Goal: Task Accomplishment & Management: Complete application form

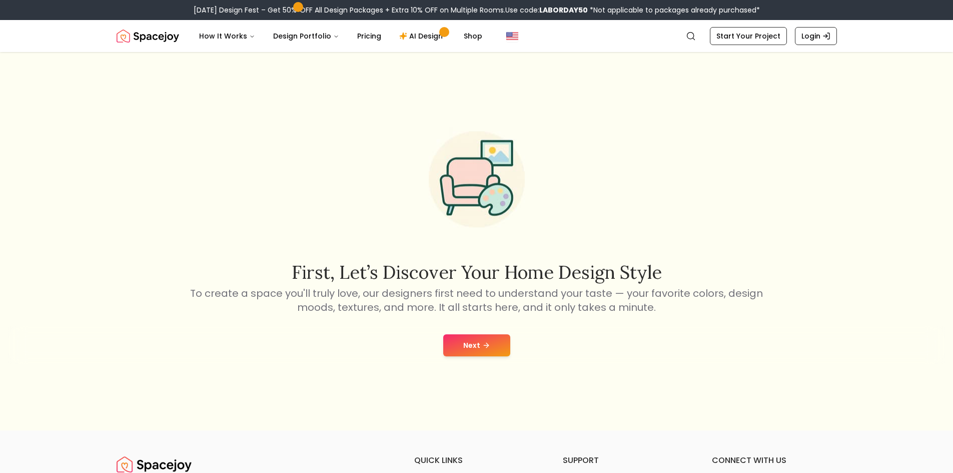
click at [468, 353] on button "Next" at bounding box center [476, 345] width 67 height 22
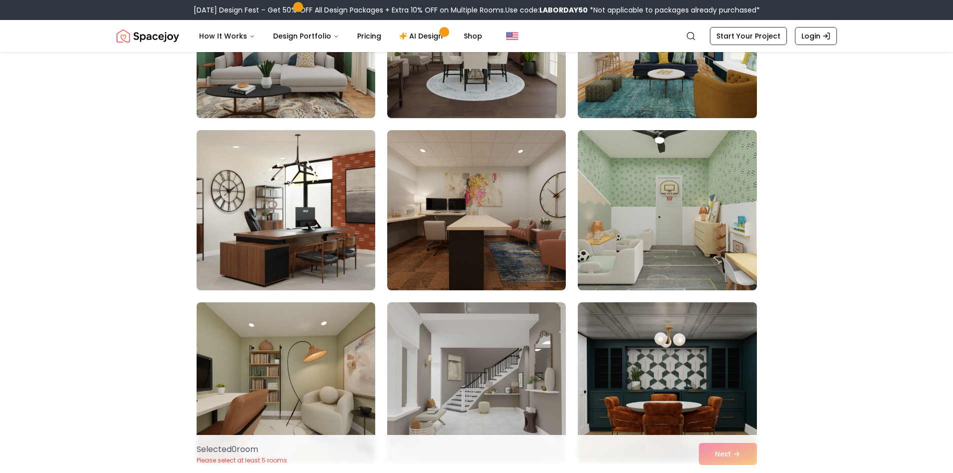
click at [272, 251] on img at bounding box center [286, 210] width 188 height 168
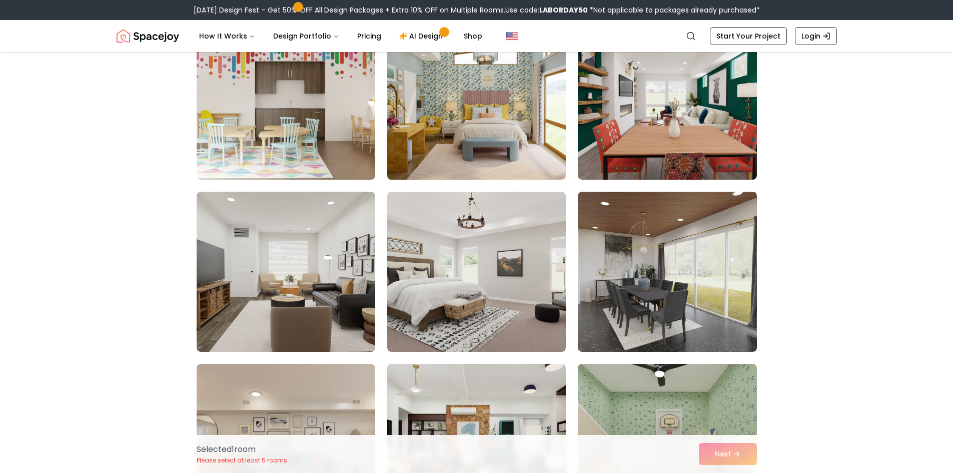
scroll to position [1201, 0]
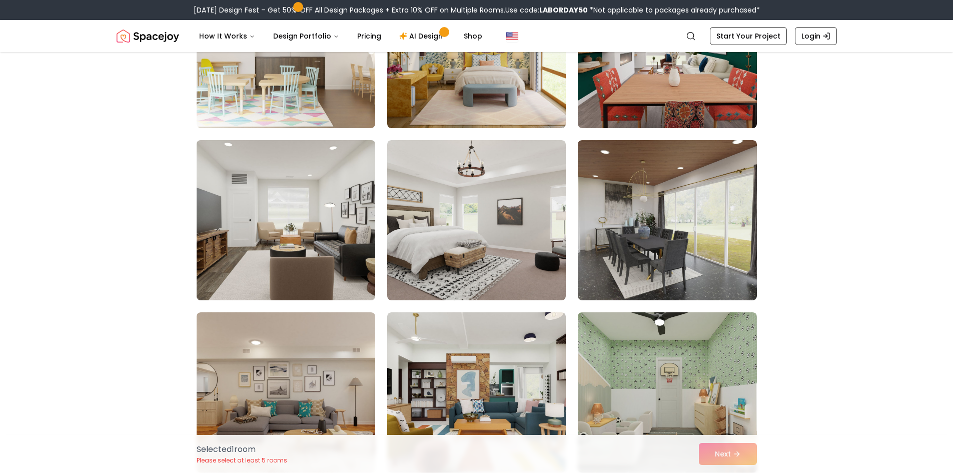
click at [297, 240] on img at bounding box center [286, 220] width 188 height 168
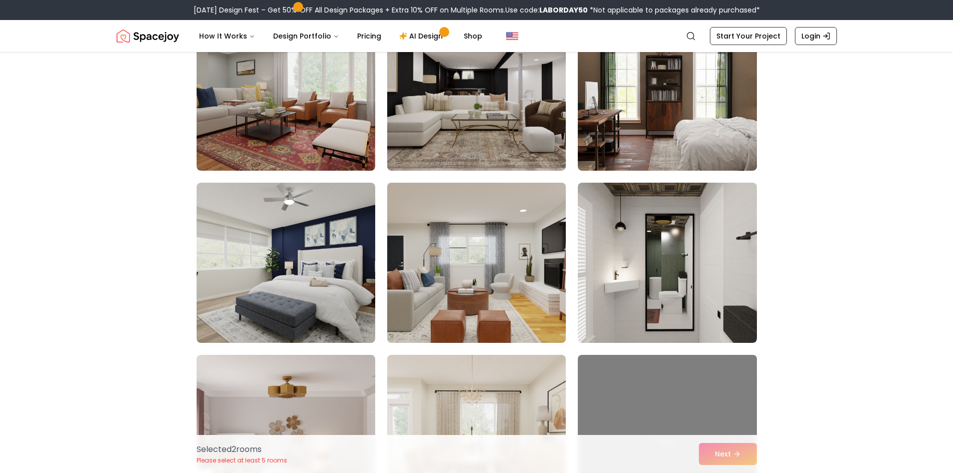
scroll to position [2652, 0]
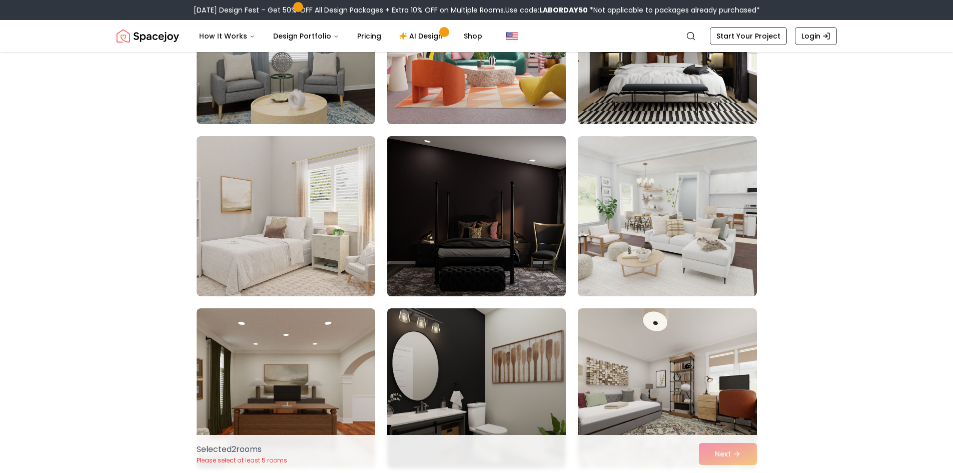
click at [448, 244] on img at bounding box center [477, 216] width 188 height 168
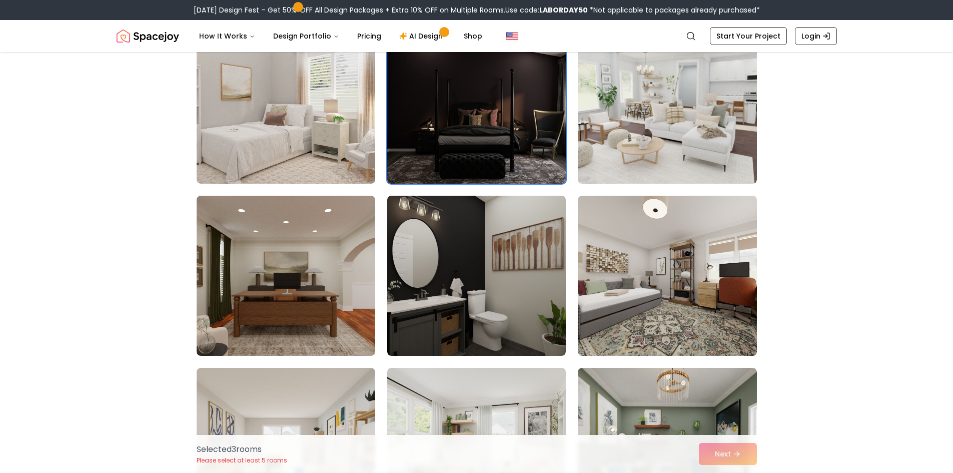
scroll to position [4453, 0]
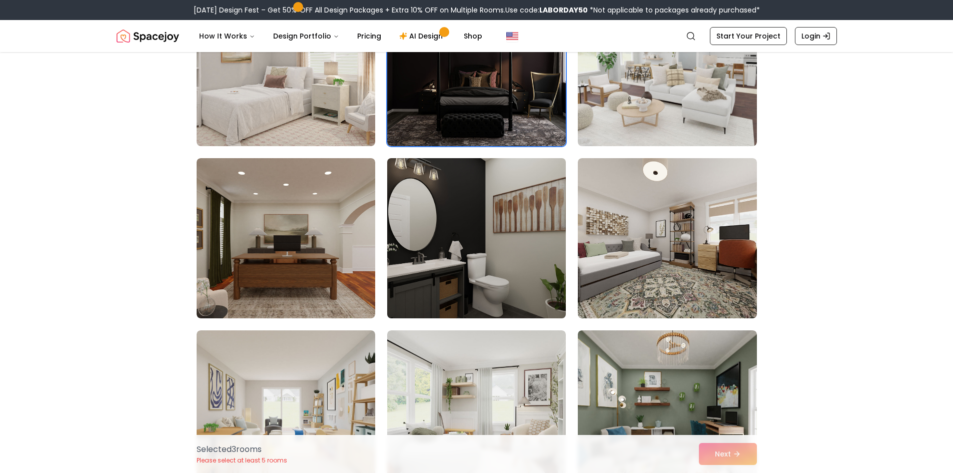
click at [448, 244] on img at bounding box center [477, 238] width 188 height 168
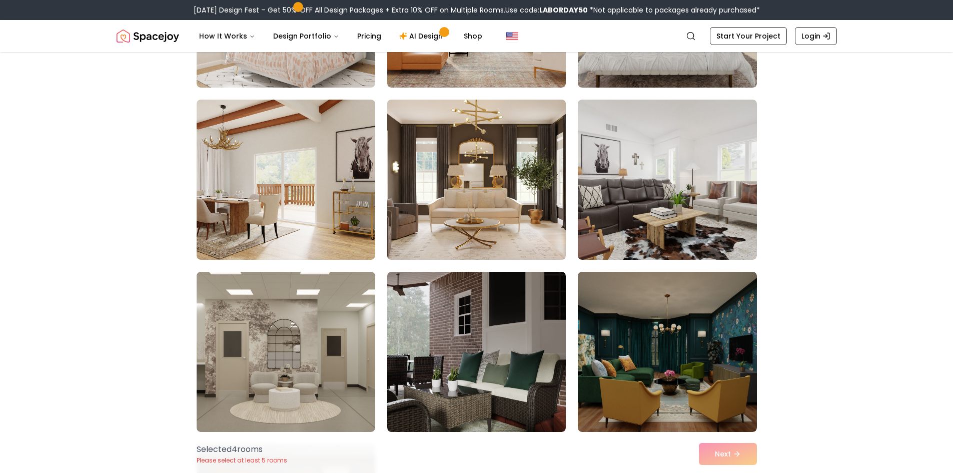
scroll to position [5354, 0]
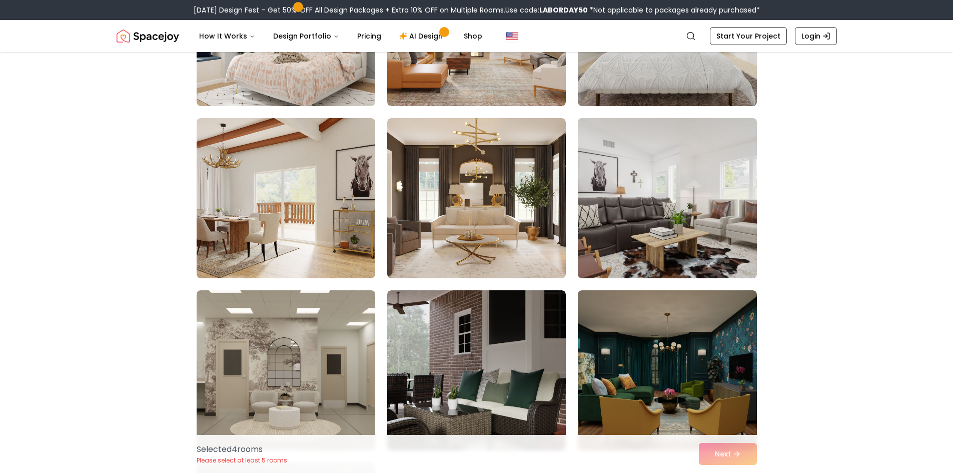
click at [621, 256] on img at bounding box center [667, 198] width 188 height 168
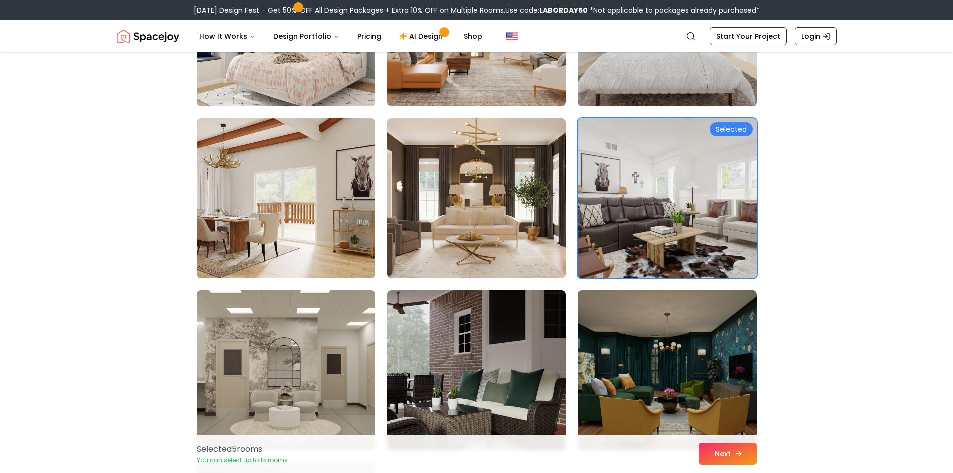
click at [733, 458] on button "Next" at bounding box center [728, 454] width 58 height 22
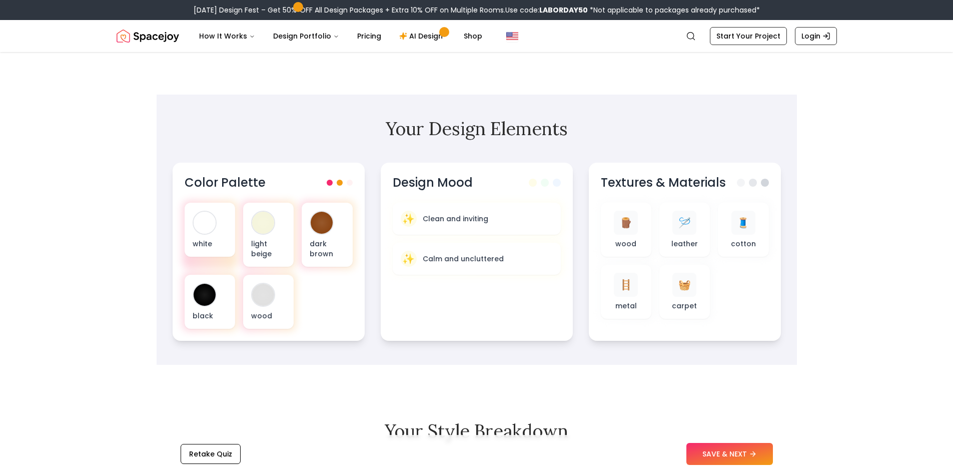
scroll to position [250, 0]
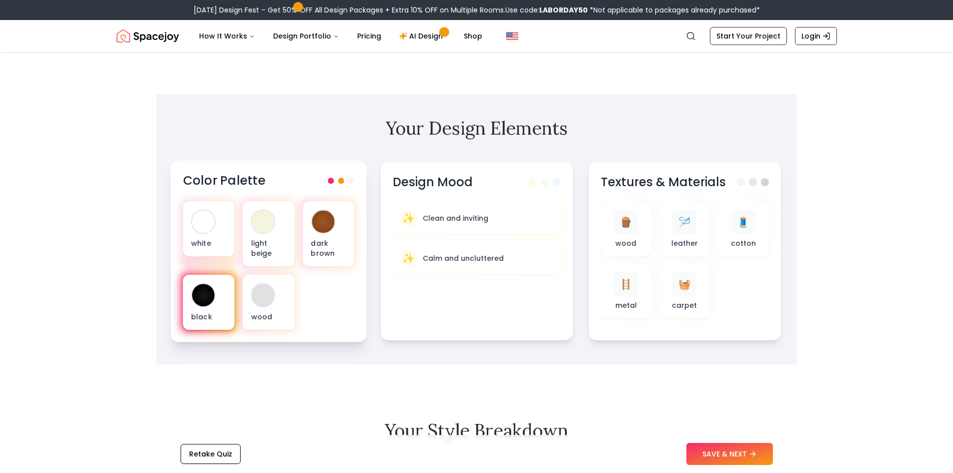
click at [190, 295] on div "black" at bounding box center [209, 302] width 52 height 55
click at [203, 304] on div at bounding box center [203, 295] width 23 height 23
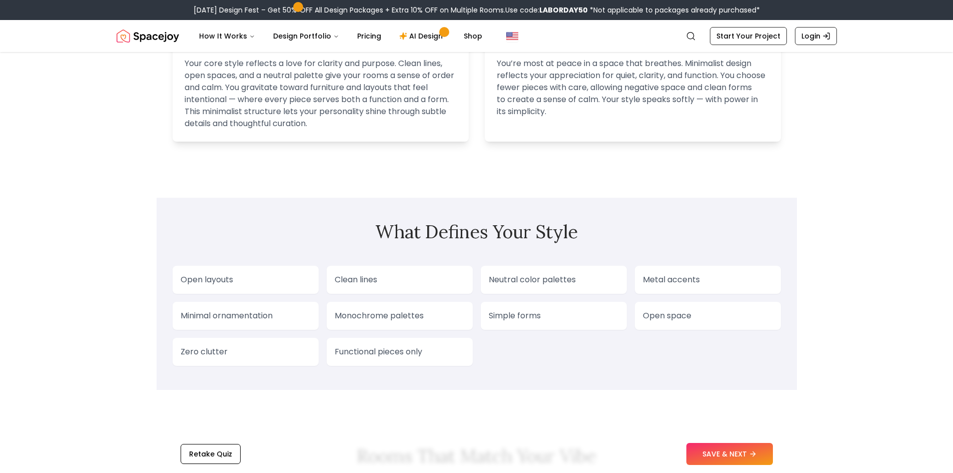
scroll to position [700, 0]
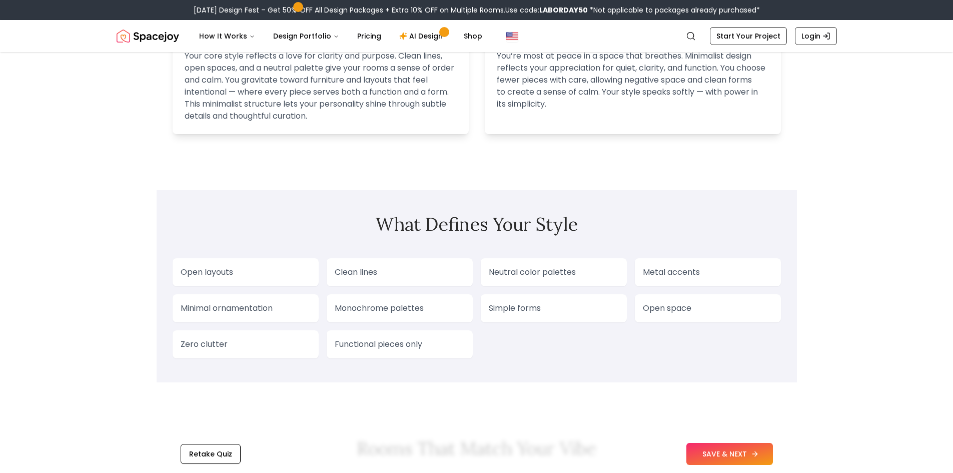
click at [711, 453] on button "SAVE & NEXT" at bounding box center [729, 454] width 87 height 22
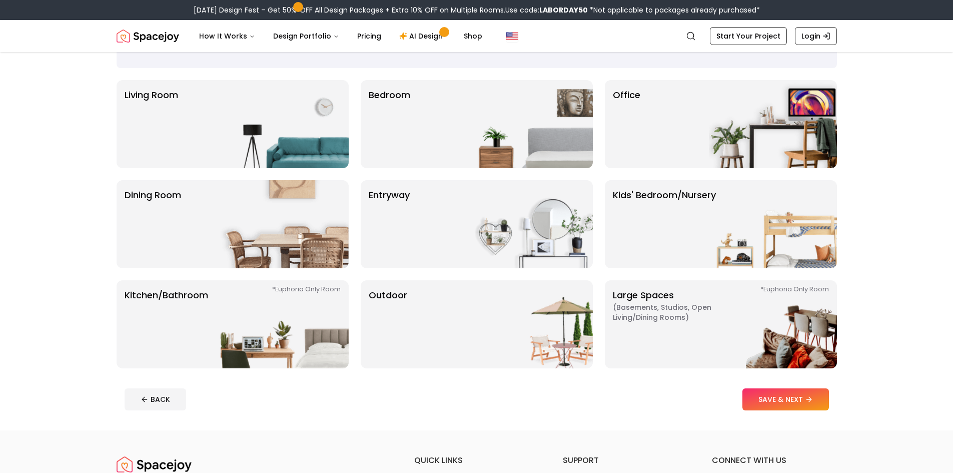
scroll to position [20, 0]
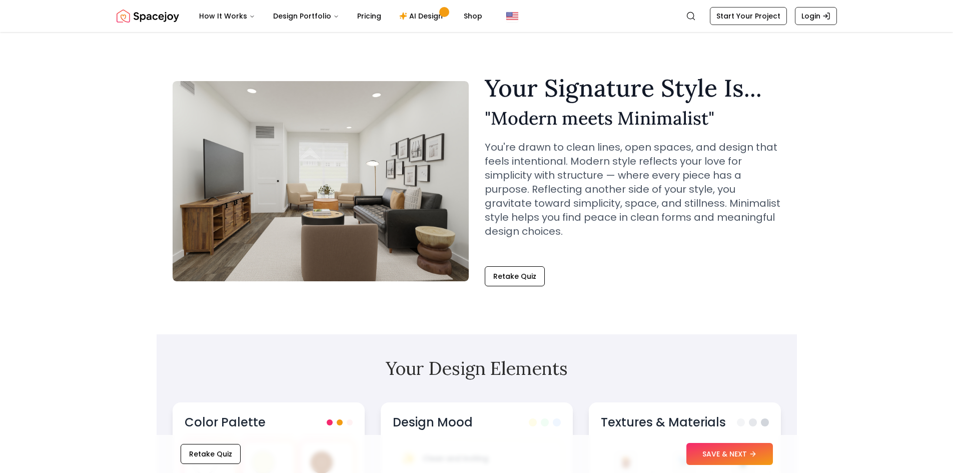
scroll to position [700, 0]
